Goal: Feedback & Contribution: Leave review/rating

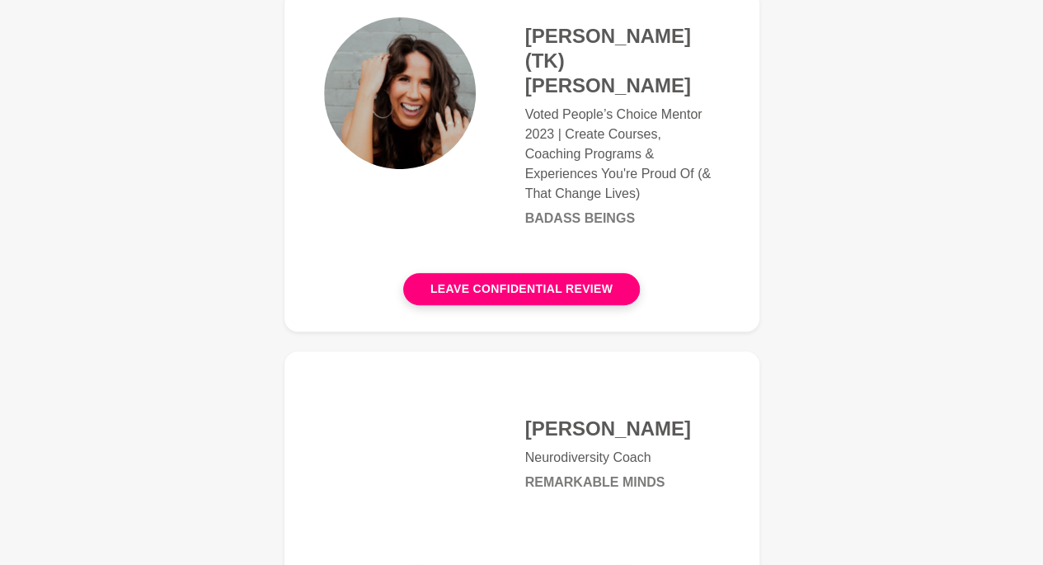
scroll to position [247, 0]
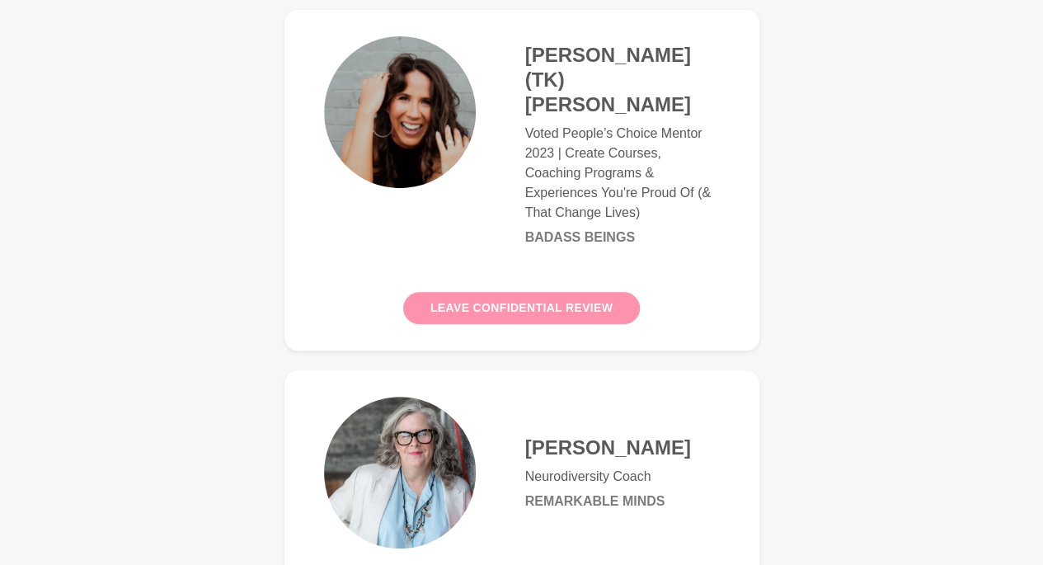
click at [553, 292] on button "Leave confidential review" at bounding box center [521, 308] width 237 height 32
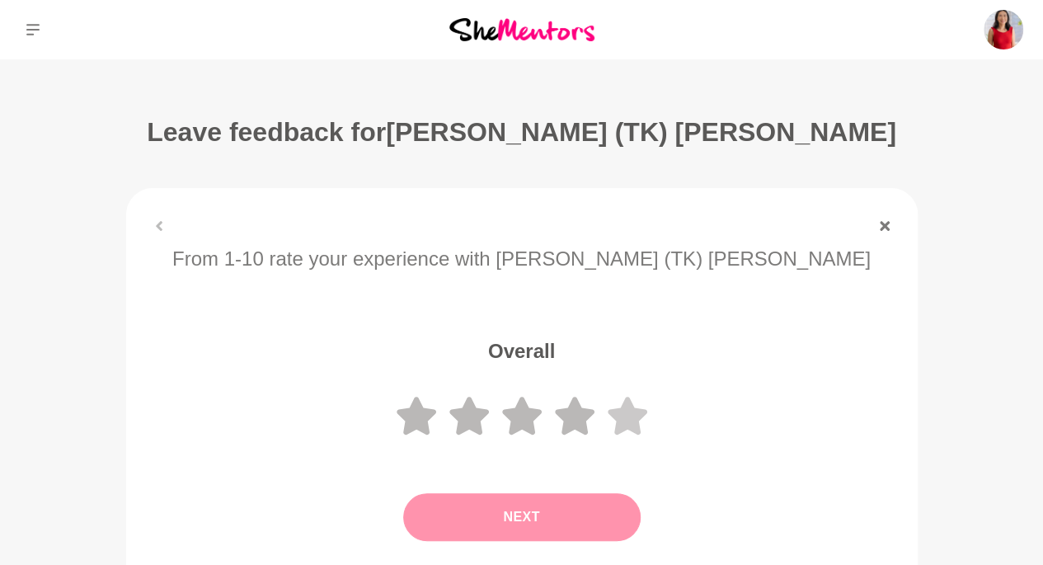
click at [637, 415] on icon at bounding box center [628, 416] width 40 height 38
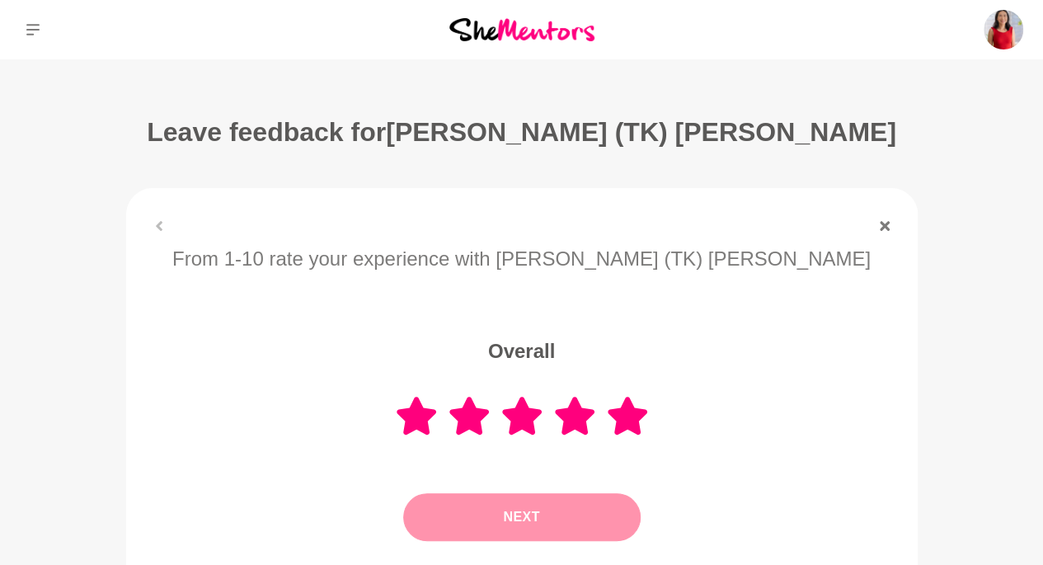
click at [577, 503] on button "Next" at bounding box center [522, 517] width 238 height 48
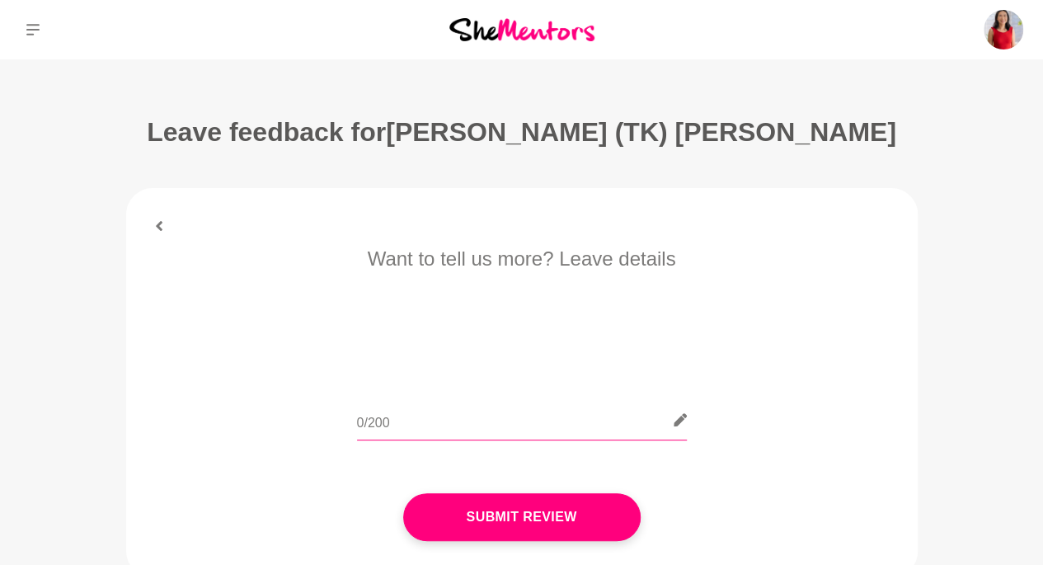
click at [452, 428] on input "text" at bounding box center [522, 420] width 330 height 40
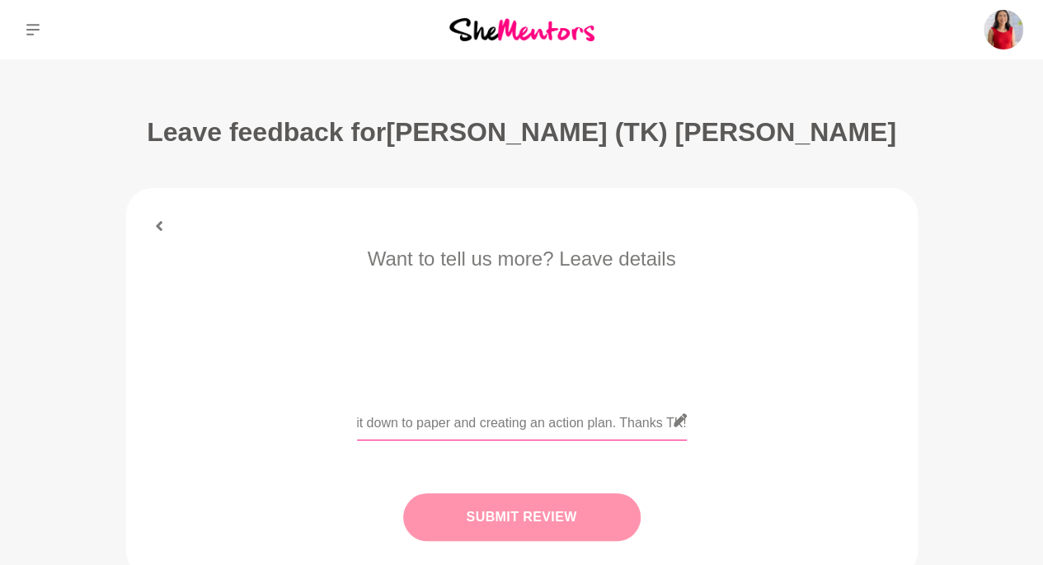
type input "TK was super awesome and energetic - the right person for the right stage of my…"
click at [504, 516] on button "Submit Review" at bounding box center [522, 517] width 238 height 48
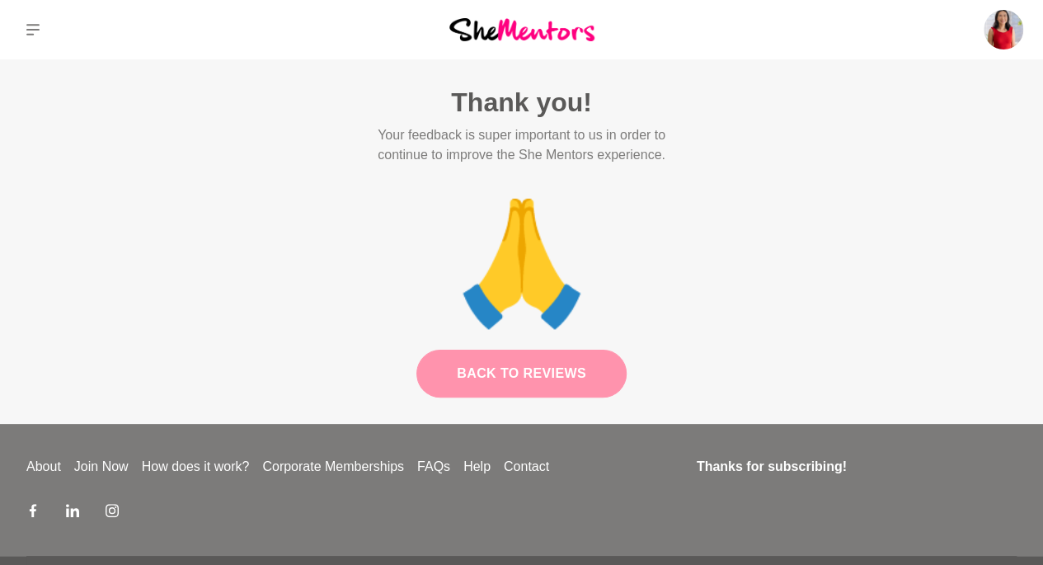
click at [502, 372] on link "Back to Reviews" at bounding box center [521, 374] width 210 height 48
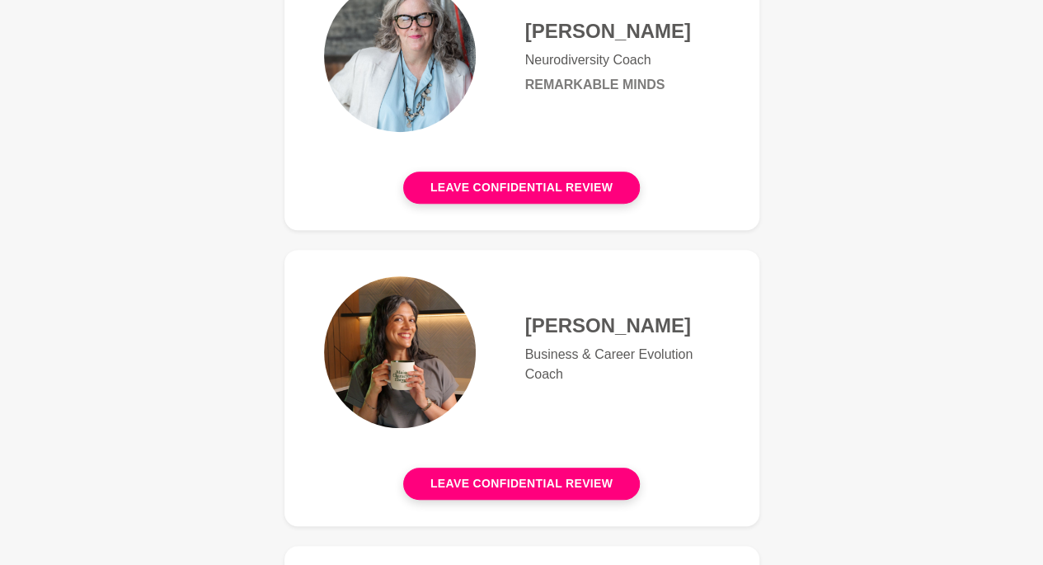
scroll to position [330, 0]
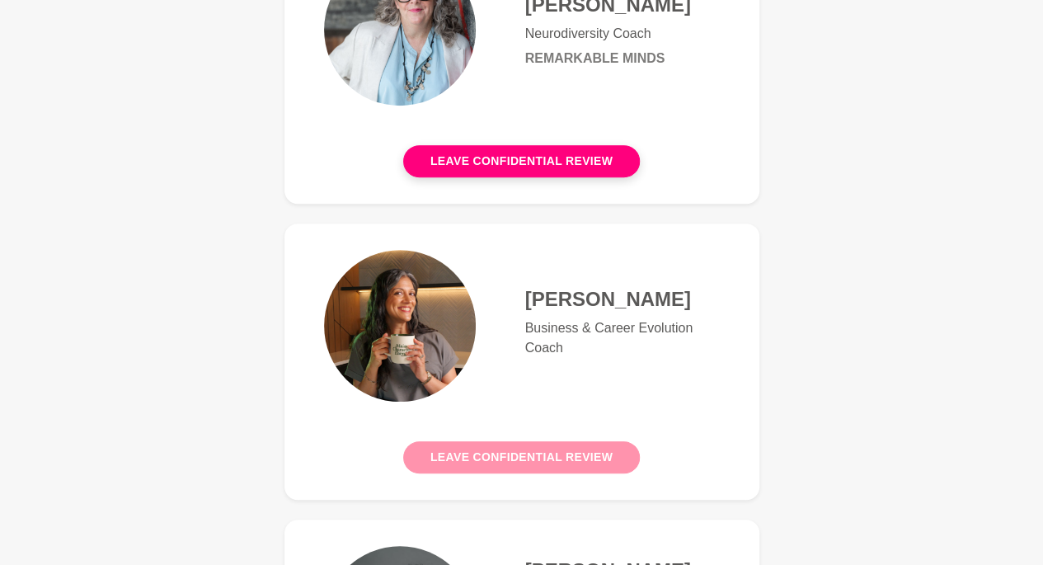
click at [478, 452] on button "Leave confidential review" at bounding box center [521, 457] width 237 height 32
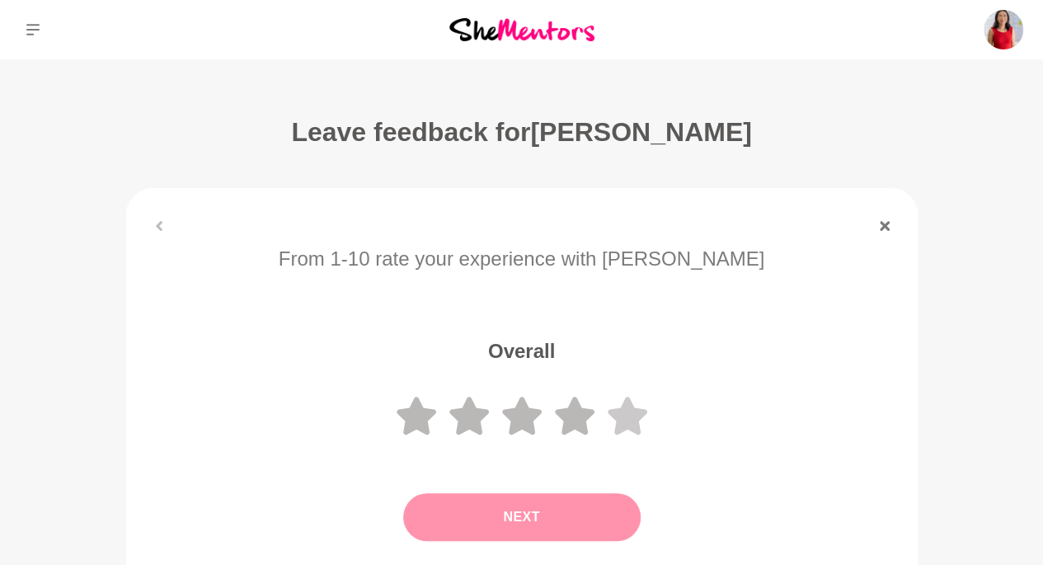
click at [619, 416] on icon at bounding box center [628, 416] width 40 height 38
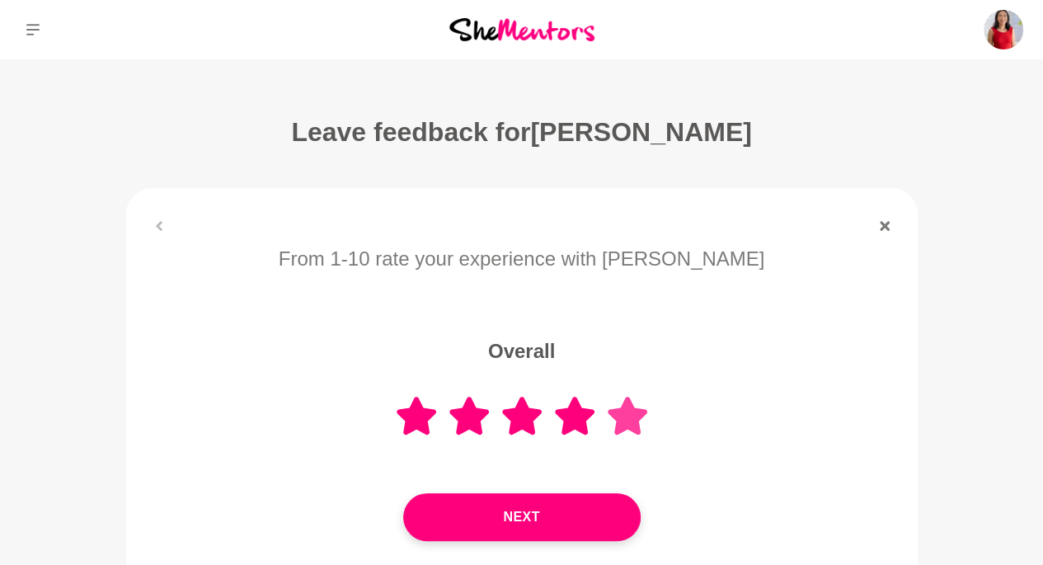
scroll to position [165, 0]
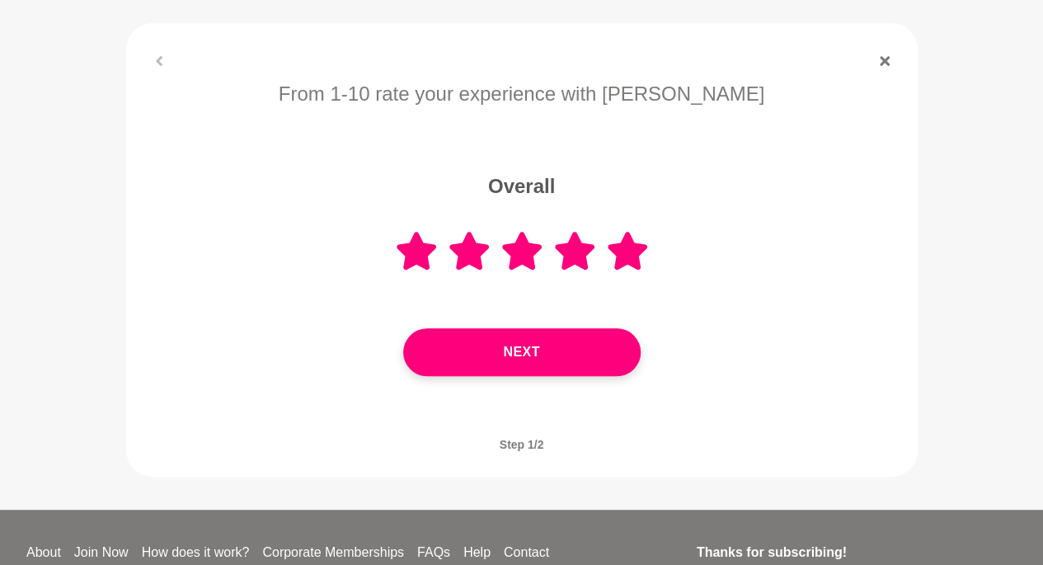
click at [538, 355] on button "Next" at bounding box center [522, 352] width 238 height 48
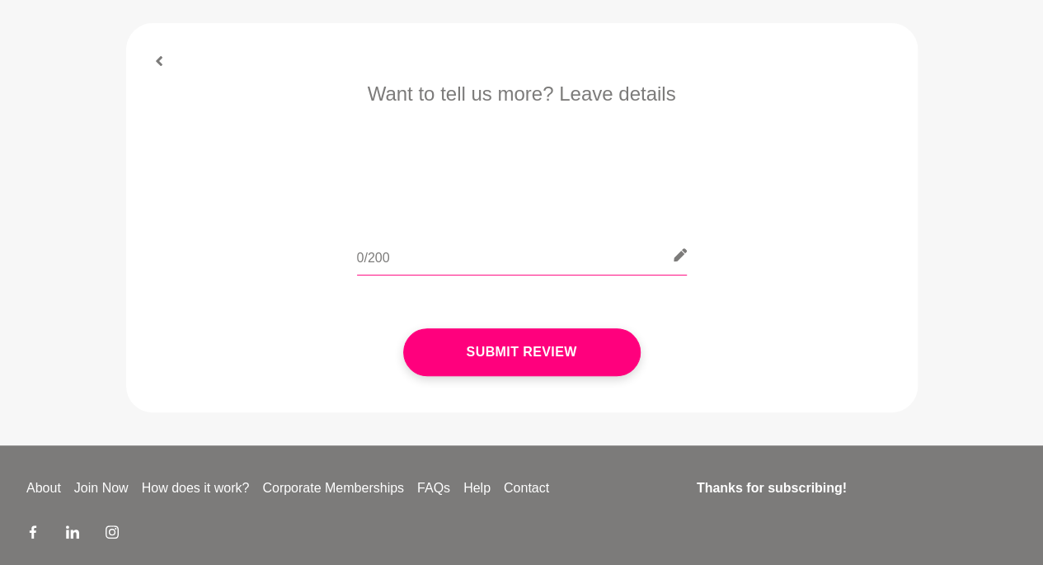
click at [453, 263] on input "text" at bounding box center [522, 255] width 330 height 40
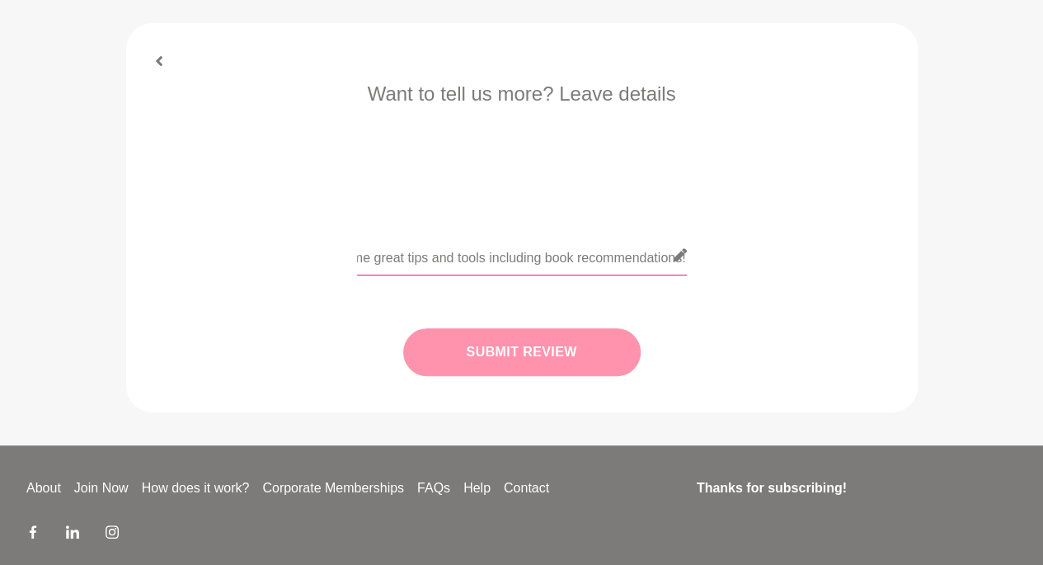
type input "[PERSON_NAME] was warm, friendly and gave me great tips and tools including boo…"
click at [482, 342] on button "Submit Review" at bounding box center [522, 352] width 238 height 48
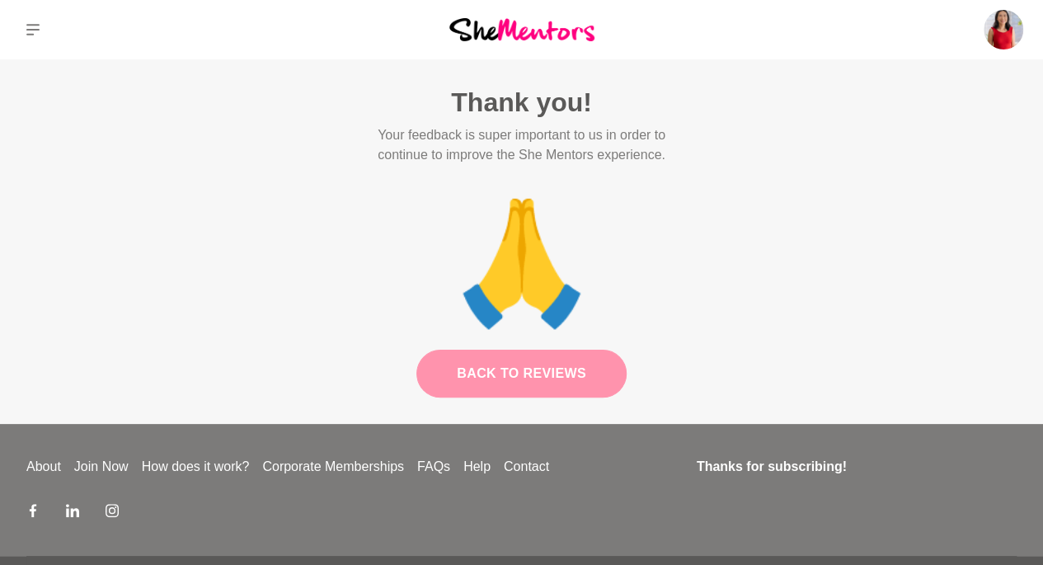
click at [485, 367] on link "Back to Reviews" at bounding box center [521, 374] width 210 height 48
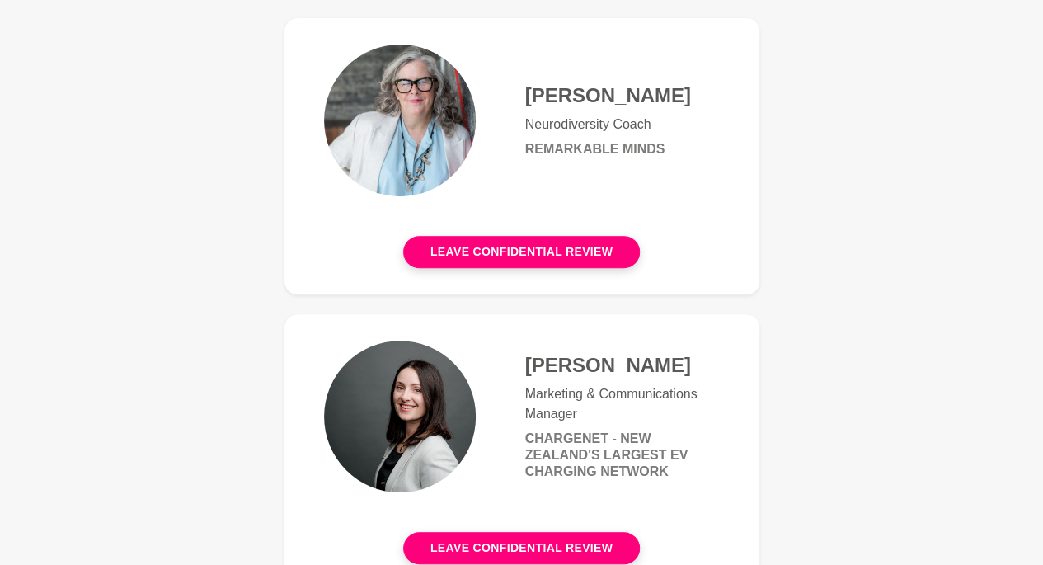
scroll to position [412, 0]
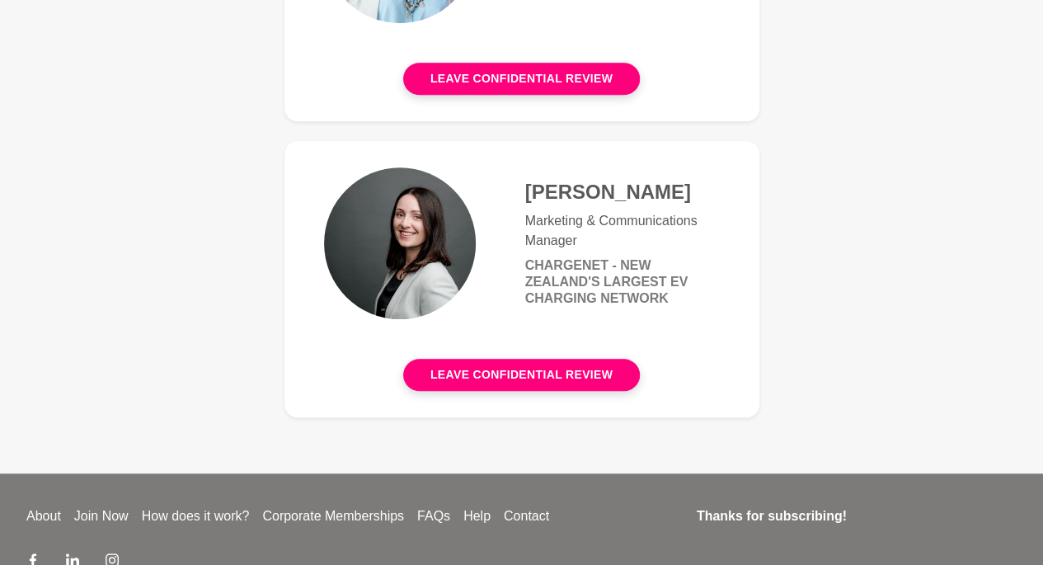
click at [384, 254] on img at bounding box center [400, 243] width 152 height 152
